Goal: Task Accomplishment & Management: Manage account settings

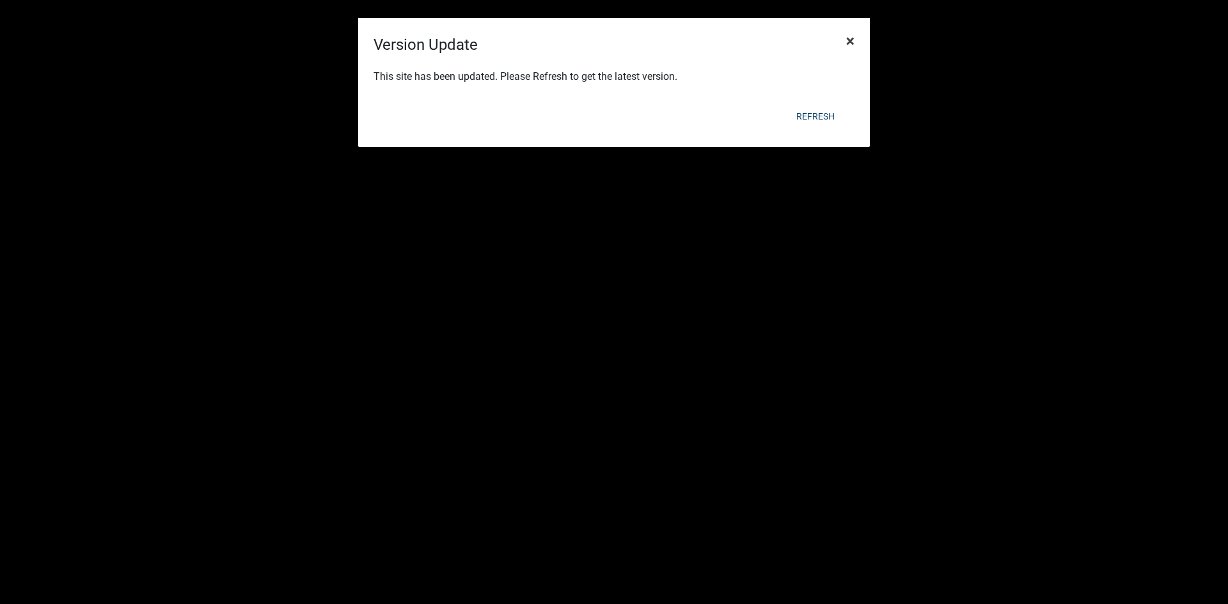
click at [851, 40] on span "×" at bounding box center [850, 41] width 8 height 18
click at [817, 124] on button "Refresh" at bounding box center [815, 116] width 59 height 23
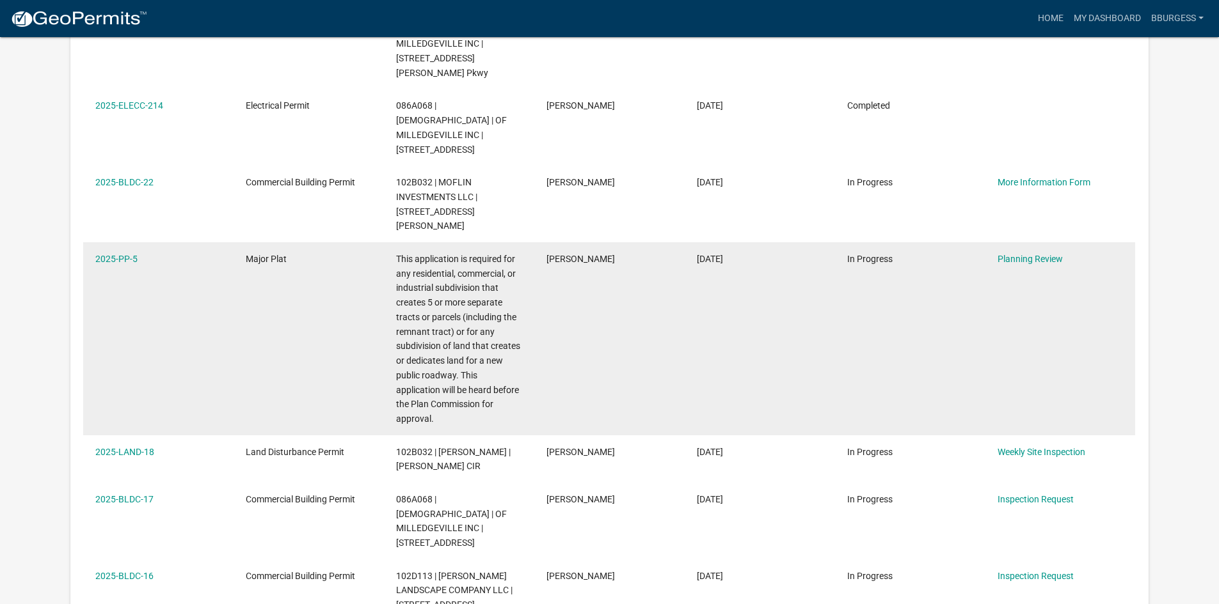
scroll to position [320, 0]
